Goal: Task Accomplishment & Management: Manage account settings

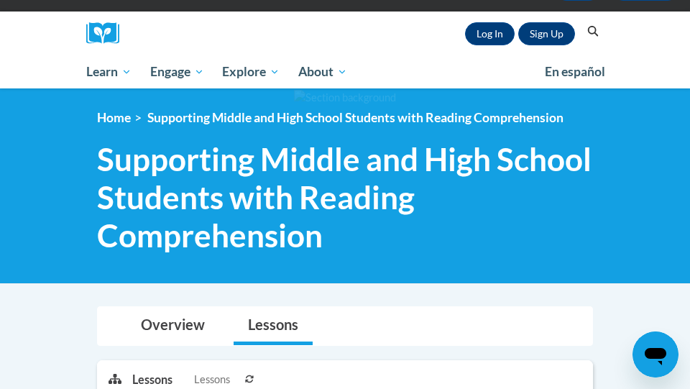
scroll to position [51, 0]
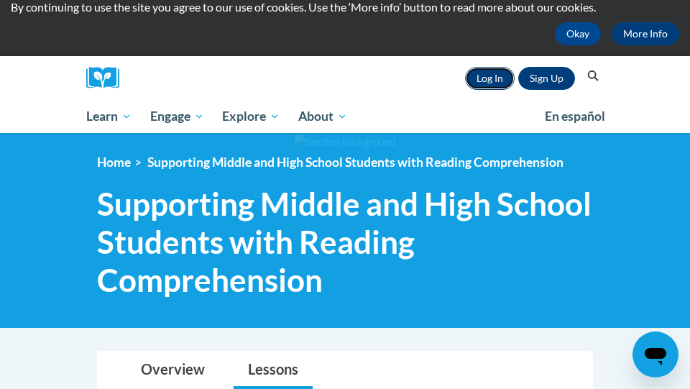
click at [491, 73] on link "Log In" at bounding box center [490, 78] width 50 height 23
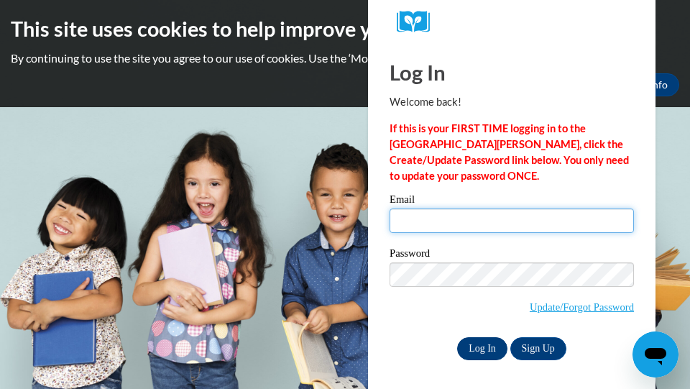
type input "elatham@westfordk12.us"
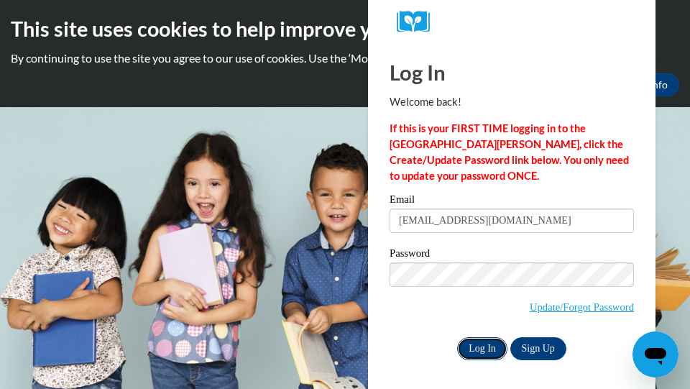
click at [481, 349] on input "Log In" at bounding box center [482, 348] width 50 height 23
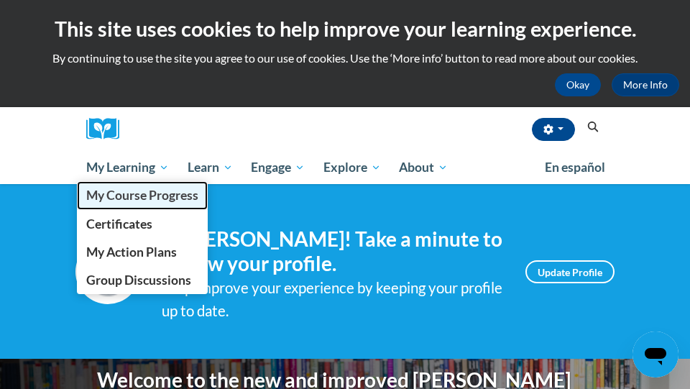
click at [139, 196] on span "My Course Progress" at bounding box center [142, 195] width 112 height 15
